Goal: Find specific page/section: Find specific page/section

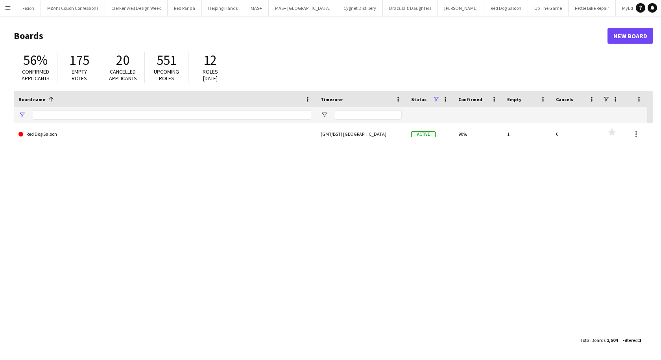
type input "*******"
click at [11, 12] on button "Menu" at bounding box center [8, 8] width 16 height 16
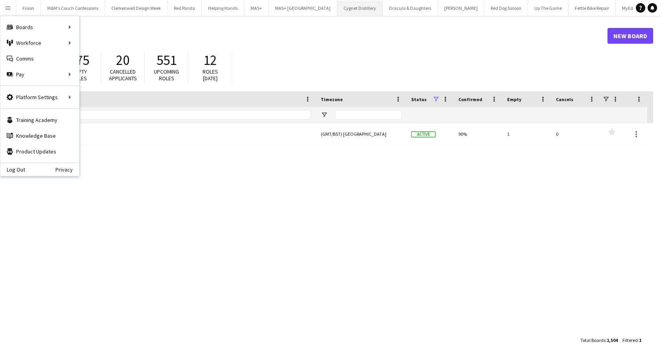
click at [337, 6] on button "Cygnet Distillery Close" at bounding box center [360, 7] width 46 height 15
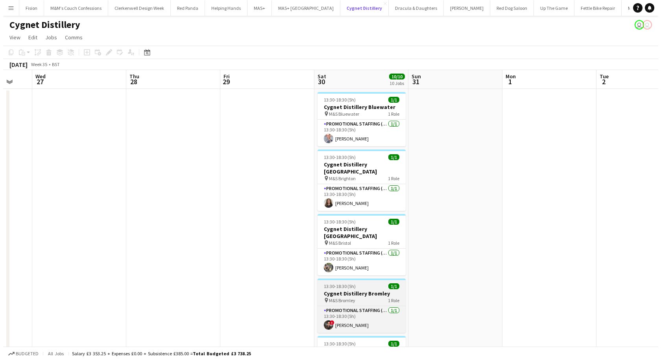
scroll to position [0, 258]
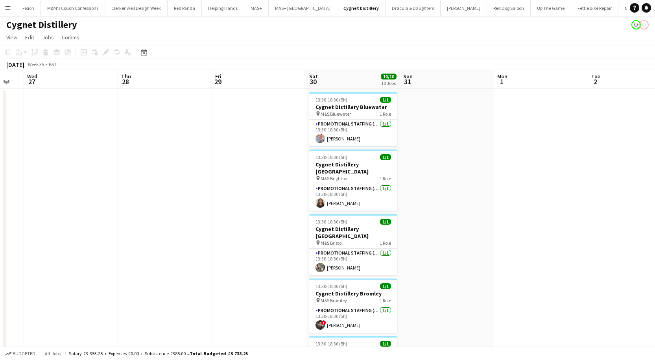
click at [10, 7] on app-icon "Menu" at bounding box center [8, 8] width 6 height 6
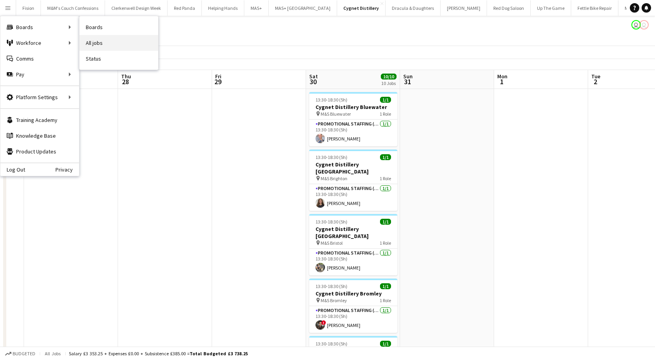
click at [100, 43] on link "All jobs" at bounding box center [118, 43] width 79 height 16
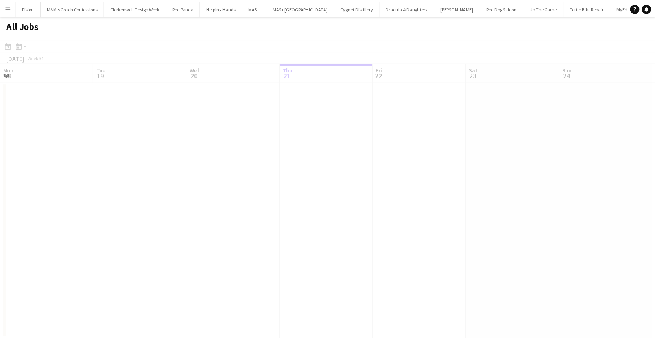
scroll to position [0, 188]
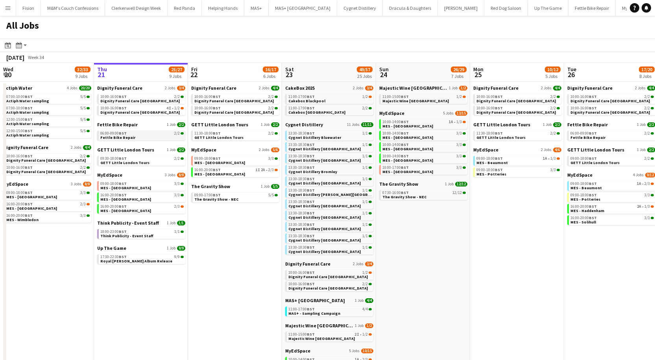
click at [121, 138] on span "Fettle Bike Repair" at bounding box center [117, 137] width 35 height 5
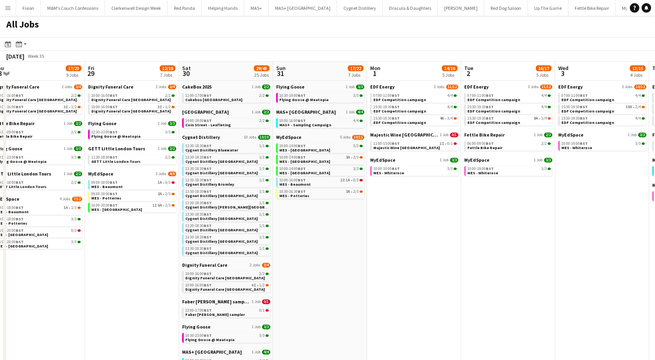
scroll to position [0, 386]
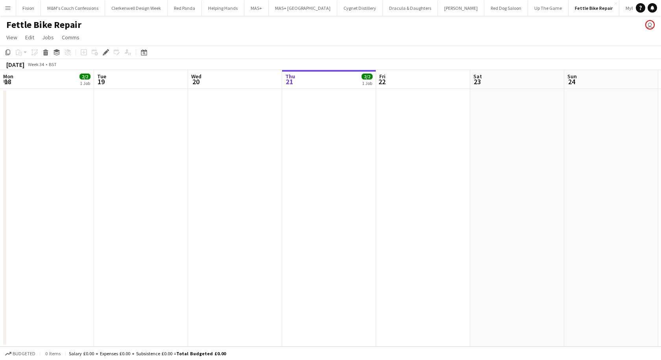
scroll to position [0, 271]
